Goal: Task Accomplishment & Management: Complete application form

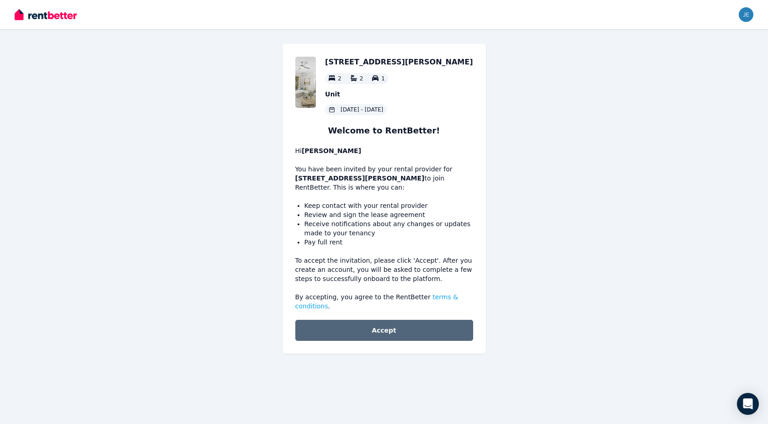
click at [430, 340] on button "Accept" at bounding box center [384, 330] width 178 height 21
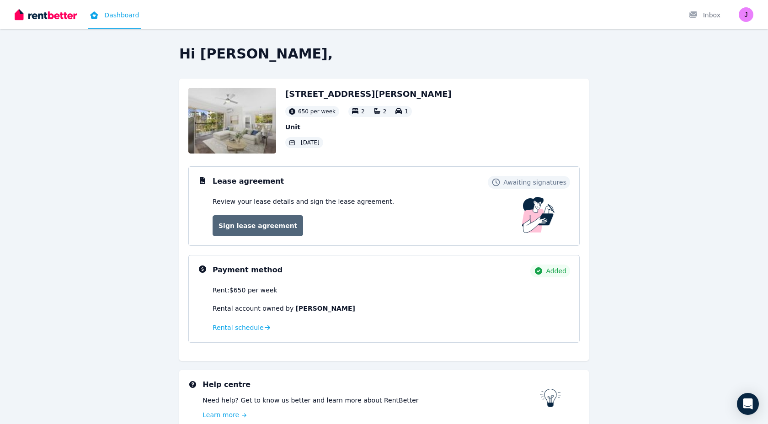
click at [279, 226] on link "Sign lease agreement" at bounding box center [257, 225] width 90 height 21
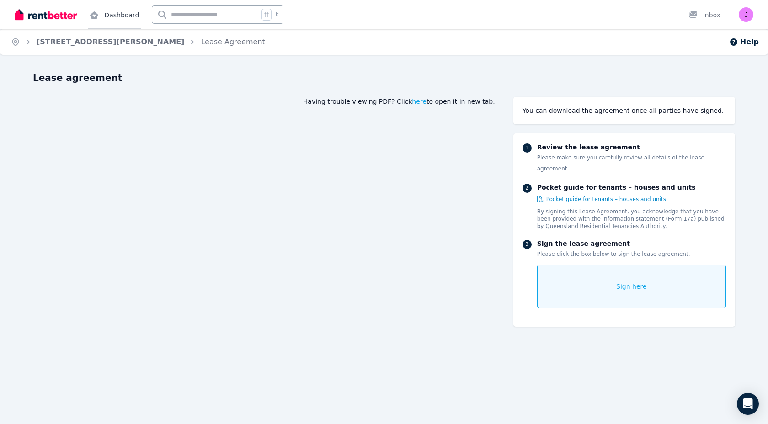
click at [105, 17] on link "Dashboard" at bounding box center [114, 14] width 53 height 29
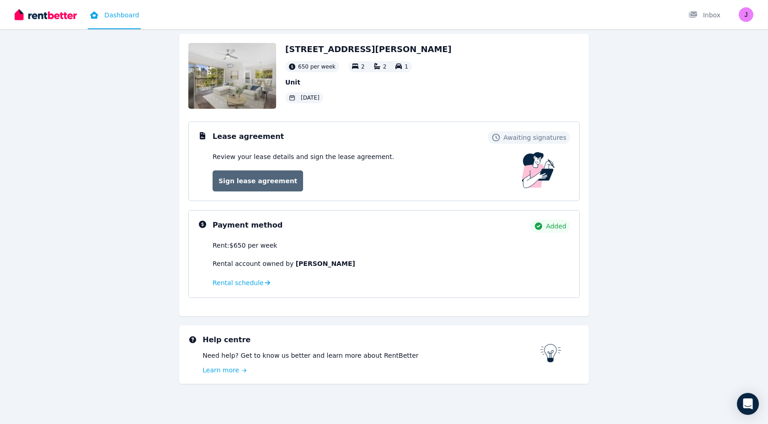
scroll to position [47, 0]
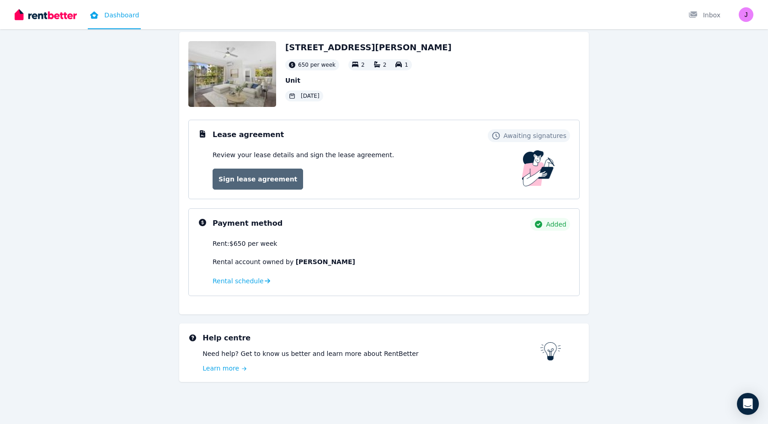
click at [272, 168] on div "Review your lease details and sign the lease agreement. Sign lease agreement" at bounding box center [302, 169] width 181 height 39
click at [271, 178] on link "Sign lease agreement" at bounding box center [257, 179] width 90 height 21
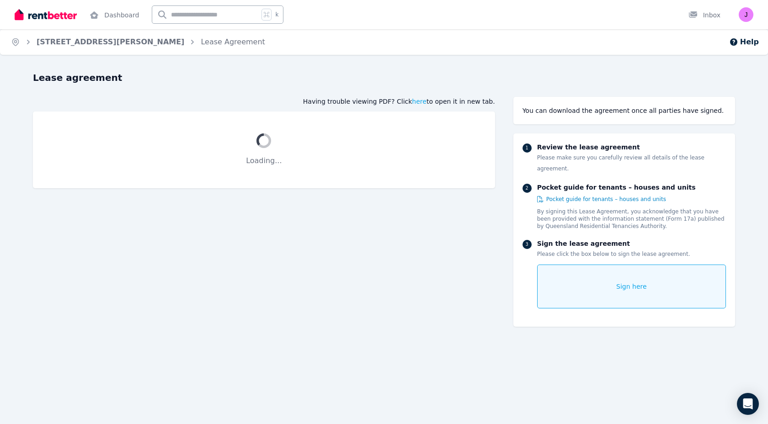
click at [607, 292] on div "Sign here" at bounding box center [631, 287] width 189 height 44
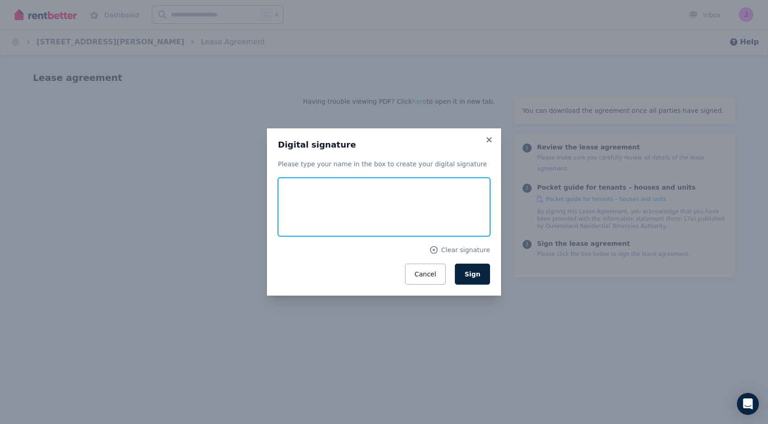
click at [316, 204] on input "text" at bounding box center [384, 207] width 212 height 58
type input "*"
type input "*********"
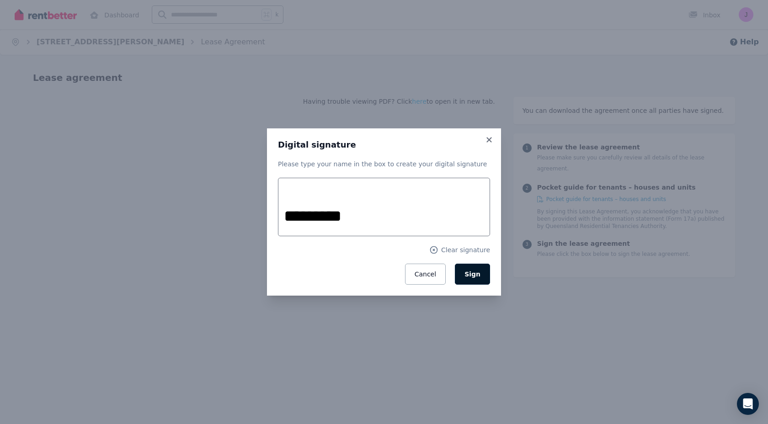
click at [483, 270] on button "Sign" at bounding box center [472, 274] width 35 height 21
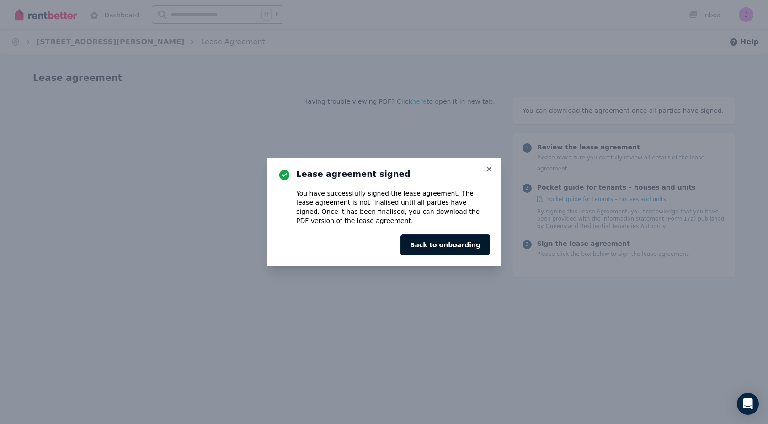
click at [473, 243] on button "Back to onboarding" at bounding box center [445, 244] width 90 height 21
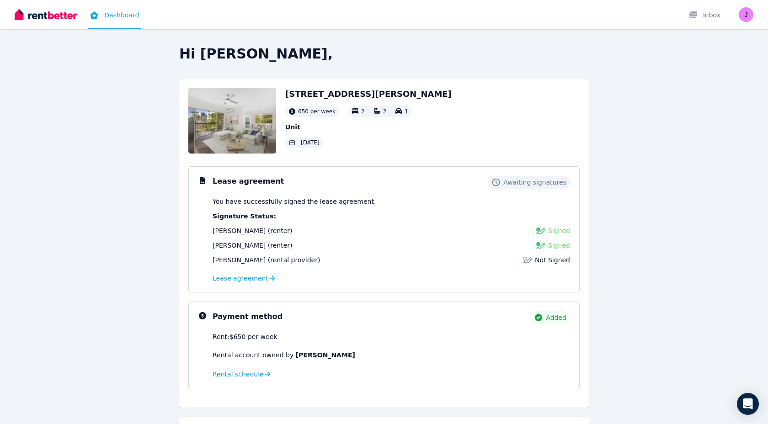
click at [263, 139] on img at bounding box center [232, 121] width 88 height 66
click at [56, 16] on img at bounding box center [46, 15] width 62 height 14
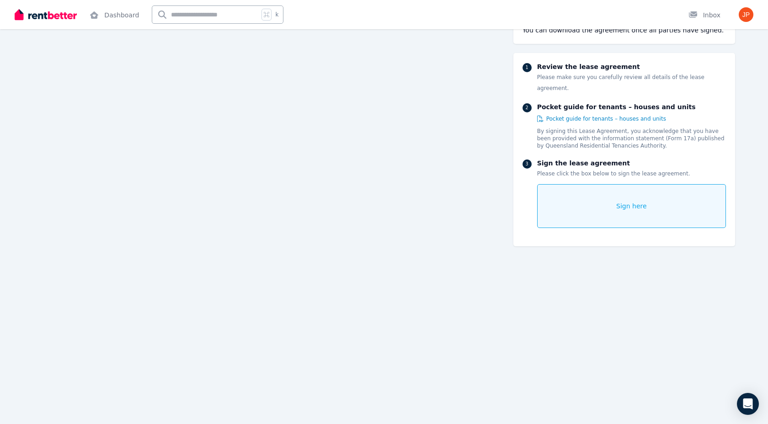
scroll to position [2436, 0]
click at [610, 200] on div "Sign here" at bounding box center [631, 206] width 189 height 44
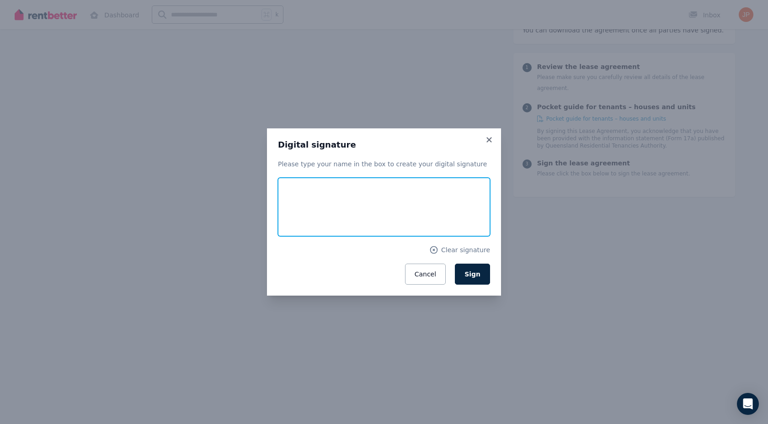
click at [424, 219] on input "text" at bounding box center [384, 207] width 212 height 58
type input "*"
type input "*********"
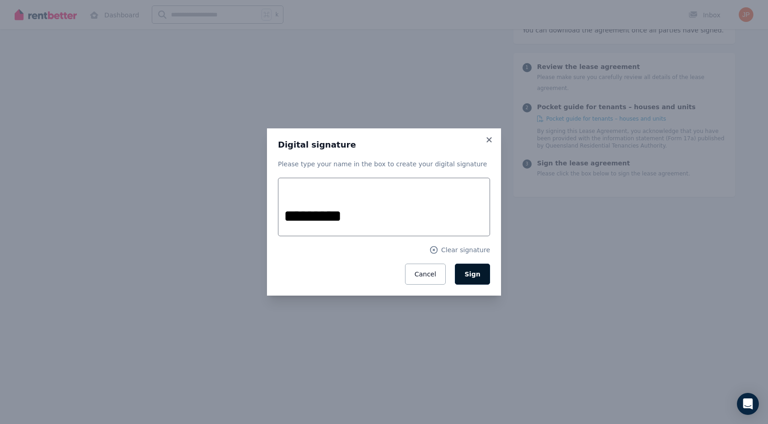
click at [475, 271] on span "Sign" at bounding box center [472, 273] width 16 height 7
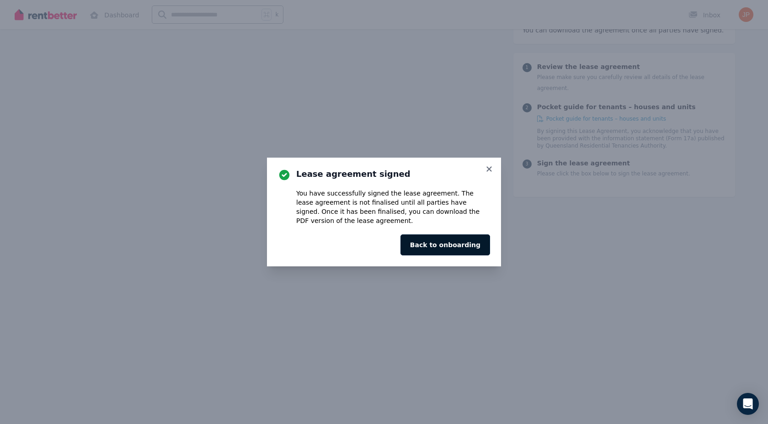
click at [476, 245] on button "Back to onboarding" at bounding box center [445, 244] width 90 height 21
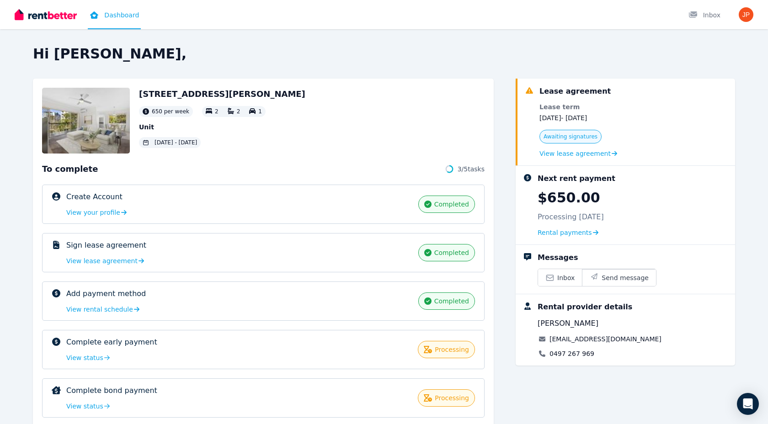
click at [562, 326] on span "[PERSON_NAME]" at bounding box center [567, 323] width 61 height 11
copy div "[PERSON_NAME]"
click at [94, 123] on img at bounding box center [86, 121] width 88 height 66
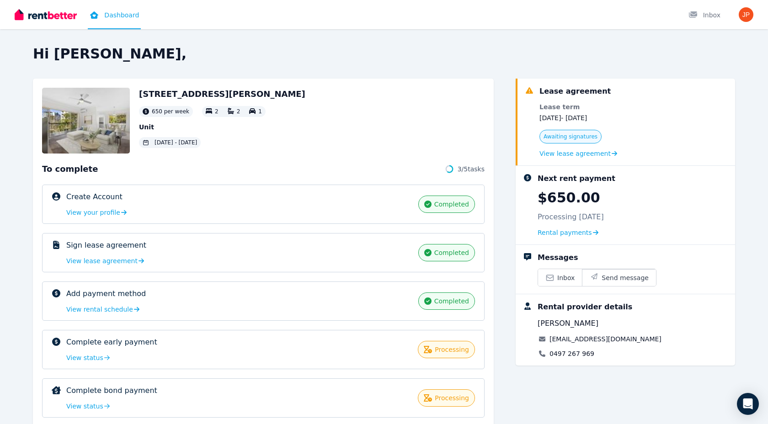
click at [148, 93] on h2 "[STREET_ADDRESS][PERSON_NAME]" at bounding box center [222, 94] width 166 height 13
drag, startPoint x: 137, startPoint y: 93, endPoint x: 263, endPoint y: 87, distance: 125.8
click at [264, 89] on div "[STREET_ADDRESS][PERSON_NAME] per week 2 2 1 Unit [DATE] - [DATE]" at bounding box center [263, 121] width 442 height 66
copy h2 "[STREET_ADDRESS][PERSON_NAME]"
